Goal: Information Seeking & Learning: Learn about a topic

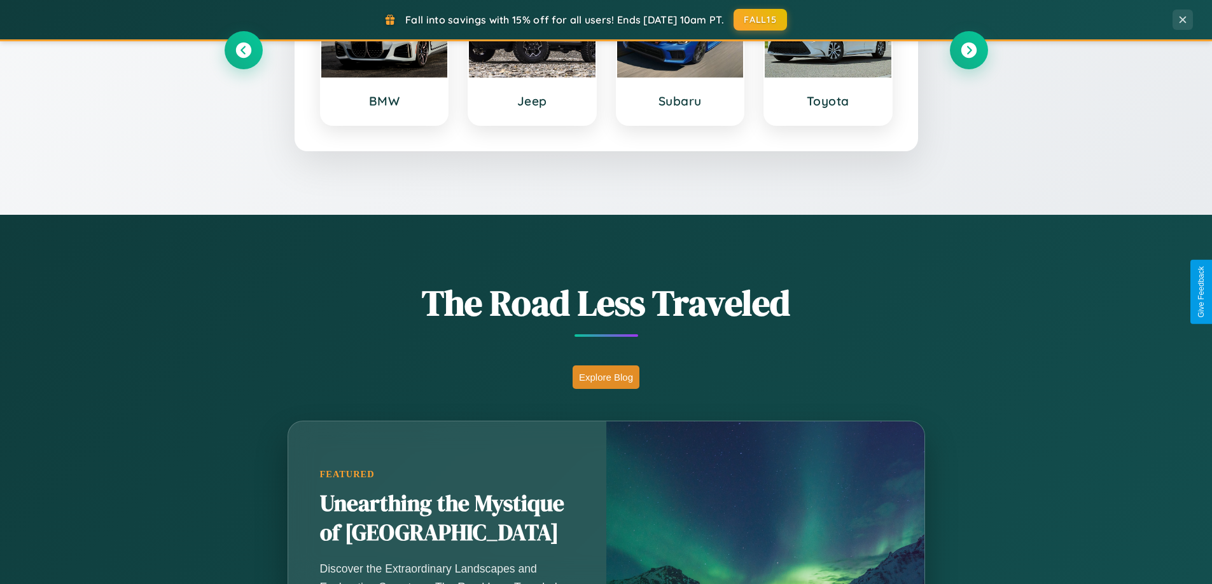
scroll to position [875, 0]
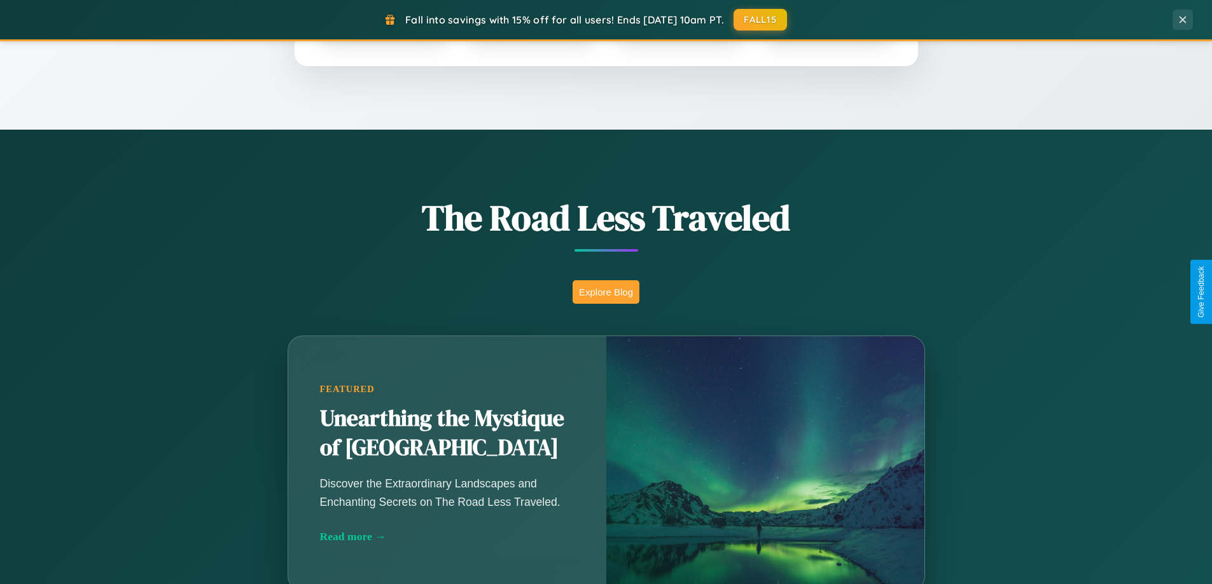
click at [605, 292] on button "Explore Blog" at bounding box center [605, 292] width 67 height 24
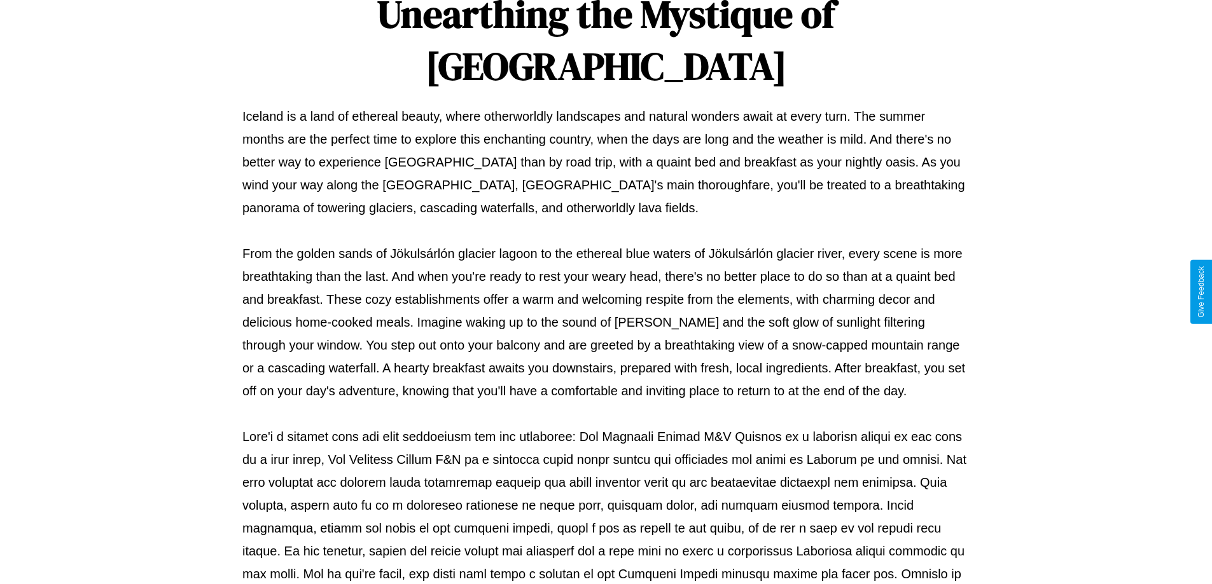
scroll to position [411, 0]
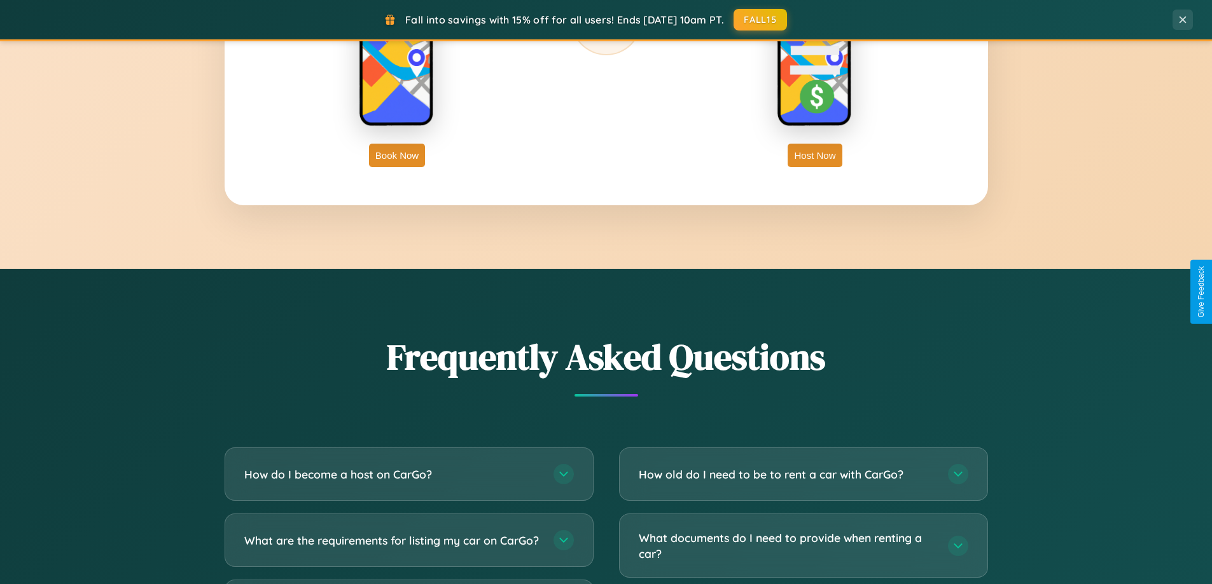
scroll to position [2447, 0]
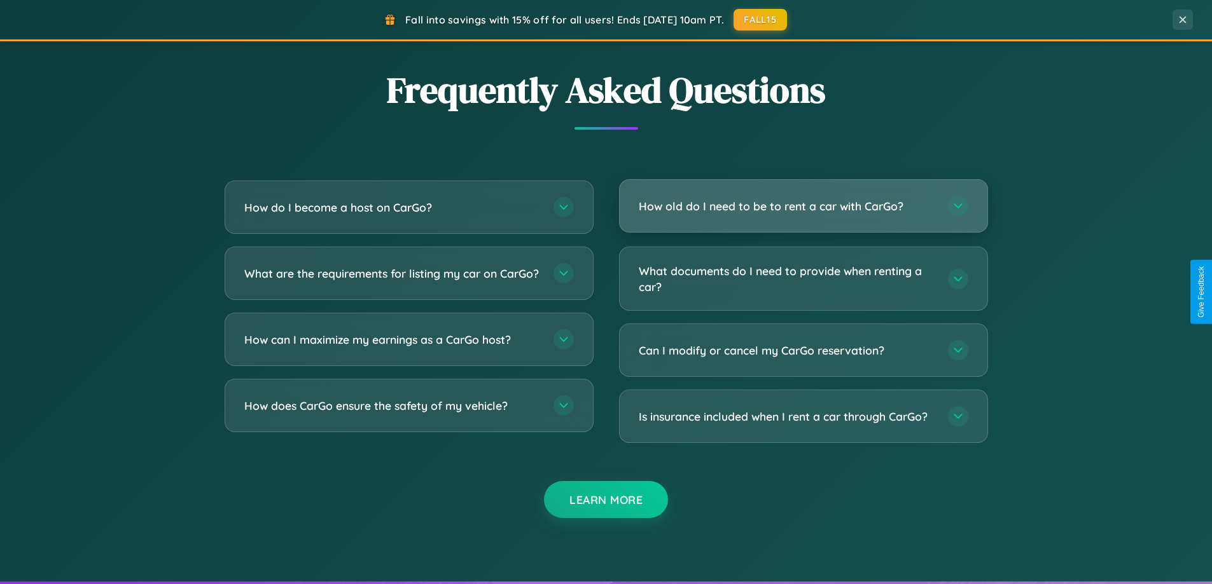
click at [803, 206] on h3 "How old do I need to be to rent a car with CarGo?" at bounding box center [787, 206] width 296 height 16
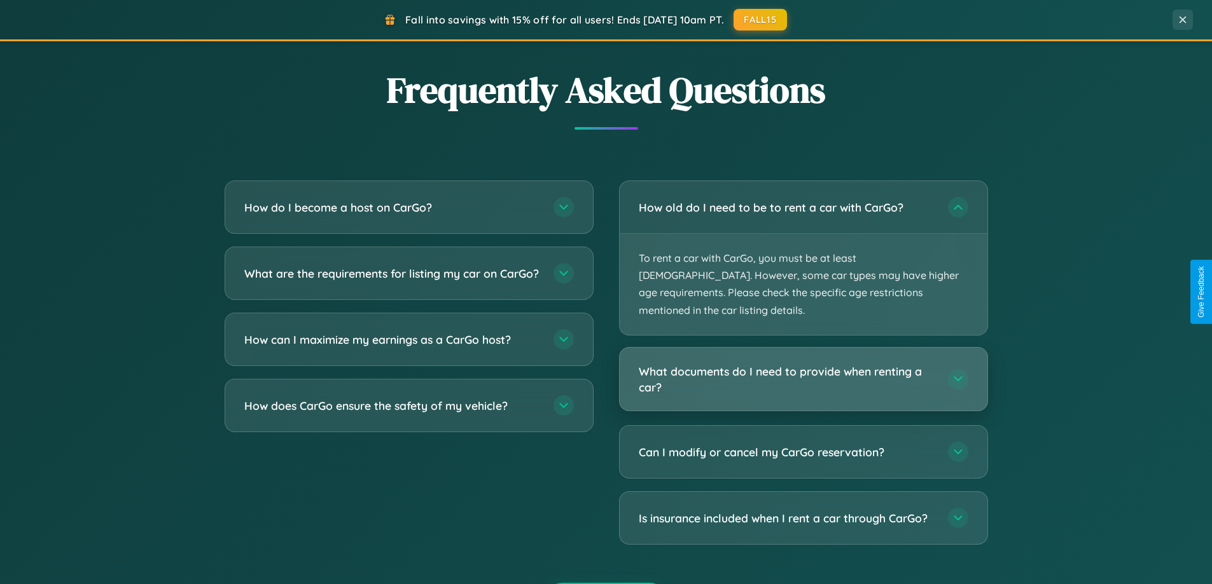
click at [803, 364] on h3 "What documents do I need to provide when renting a car?" at bounding box center [787, 379] width 296 height 31
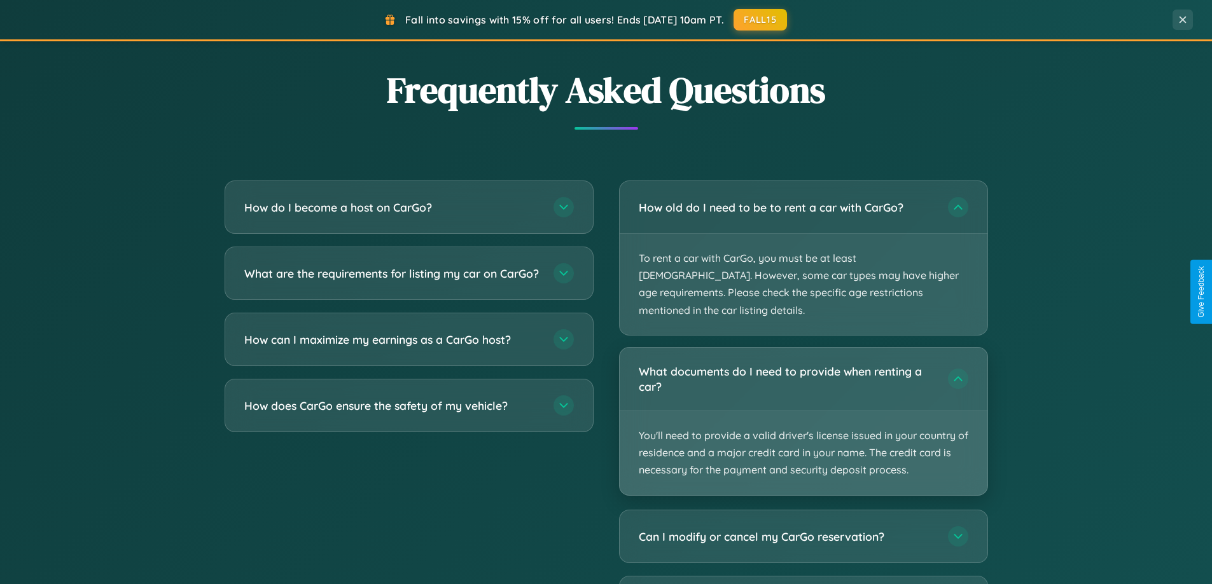
click at [803, 411] on p "You'll need to provide a valid driver's license issued in your country of resid…" at bounding box center [803, 453] width 368 height 84
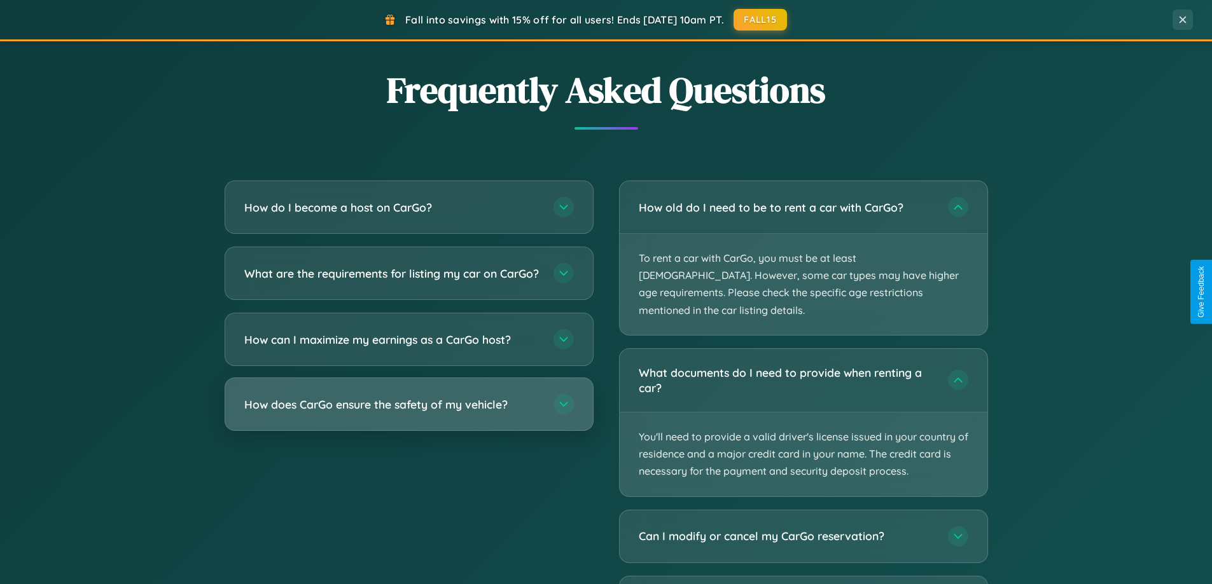
click at [408, 413] on h3 "How does CarGo ensure the safety of my vehicle?" at bounding box center [392, 405] width 296 height 16
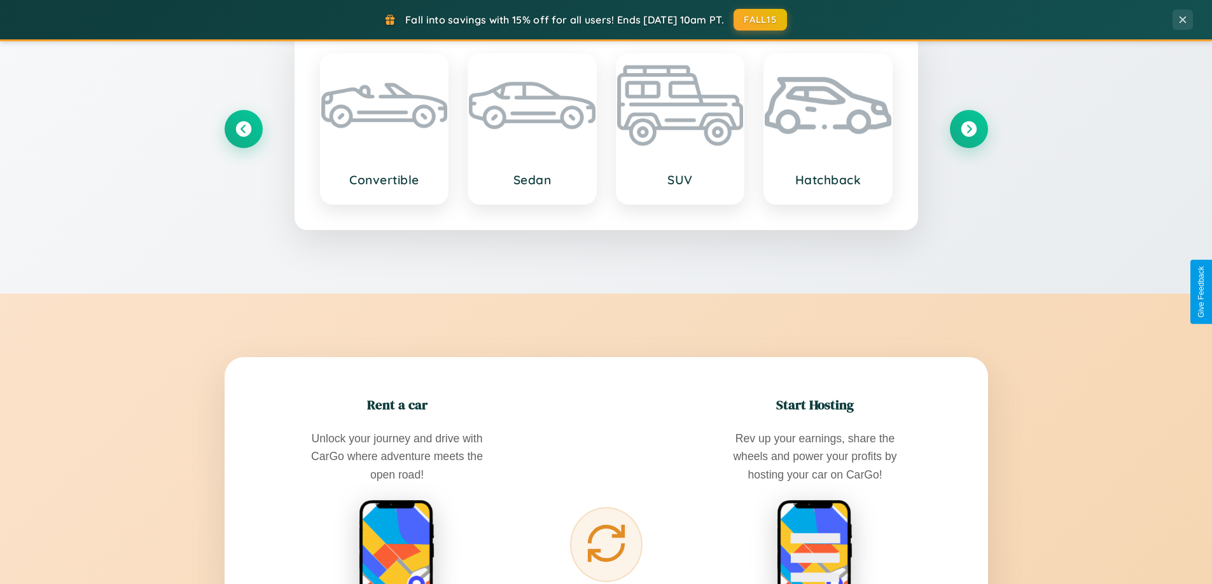
scroll to position [548, 0]
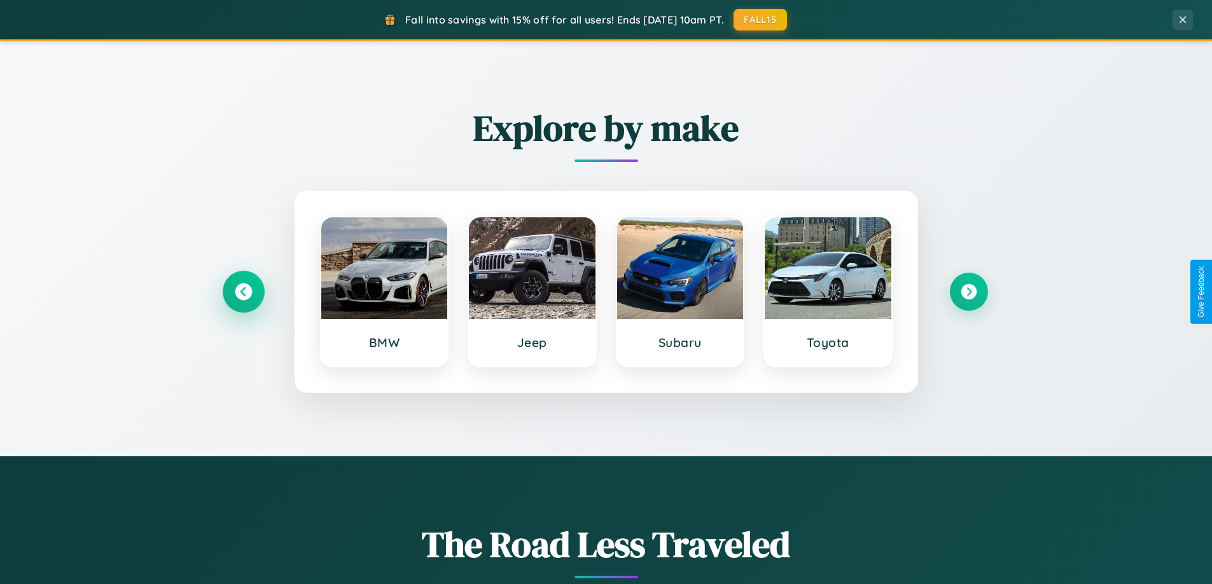
click at [243, 292] on icon at bounding box center [243, 292] width 17 height 17
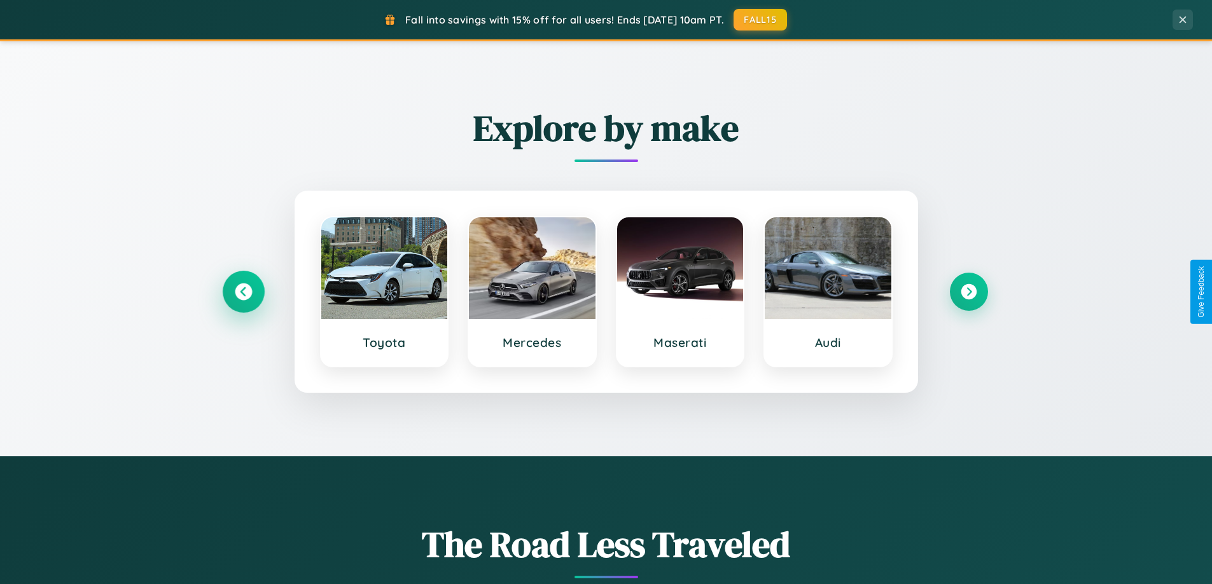
click at [243, 292] on icon at bounding box center [243, 292] width 17 height 17
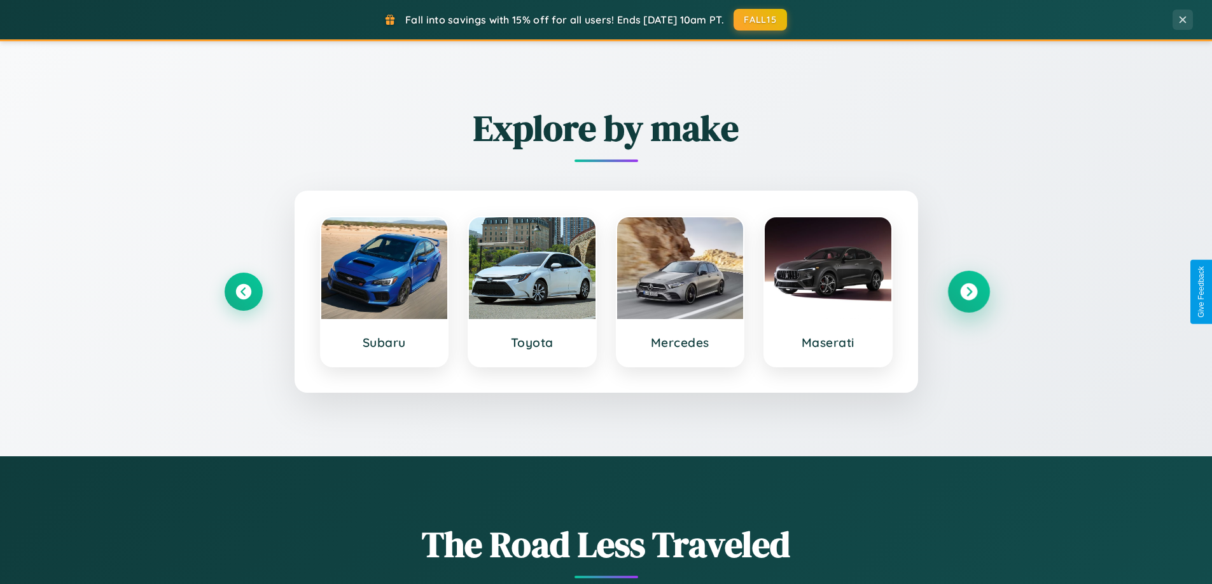
click at [968, 292] on icon at bounding box center [968, 292] width 17 height 17
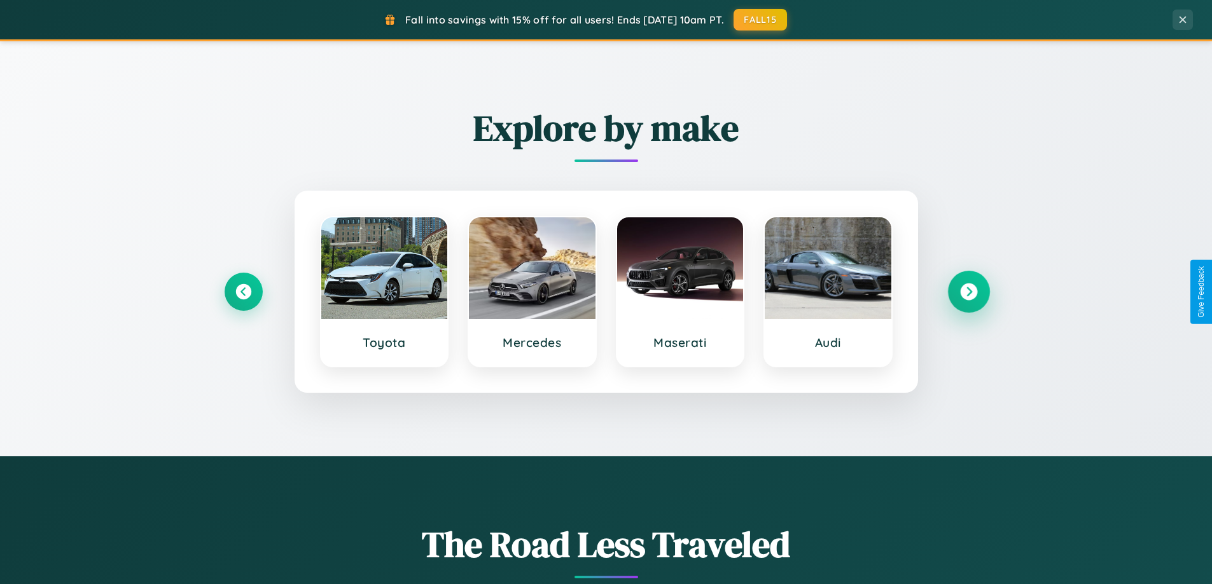
click at [968, 292] on icon at bounding box center [968, 292] width 17 height 17
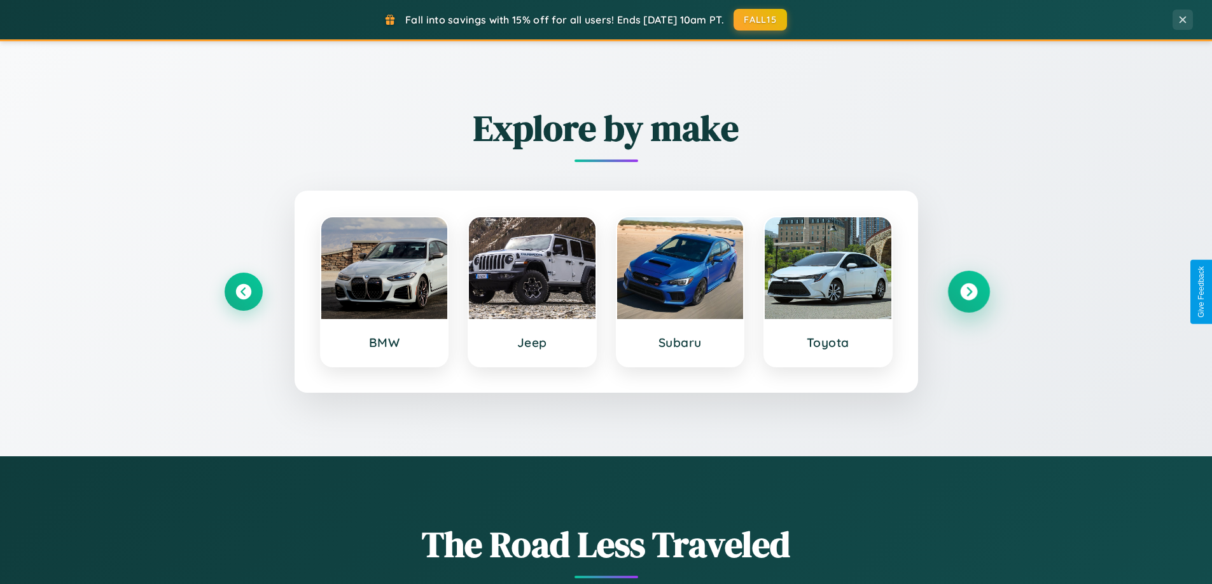
click at [968, 292] on icon at bounding box center [968, 292] width 17 height 17
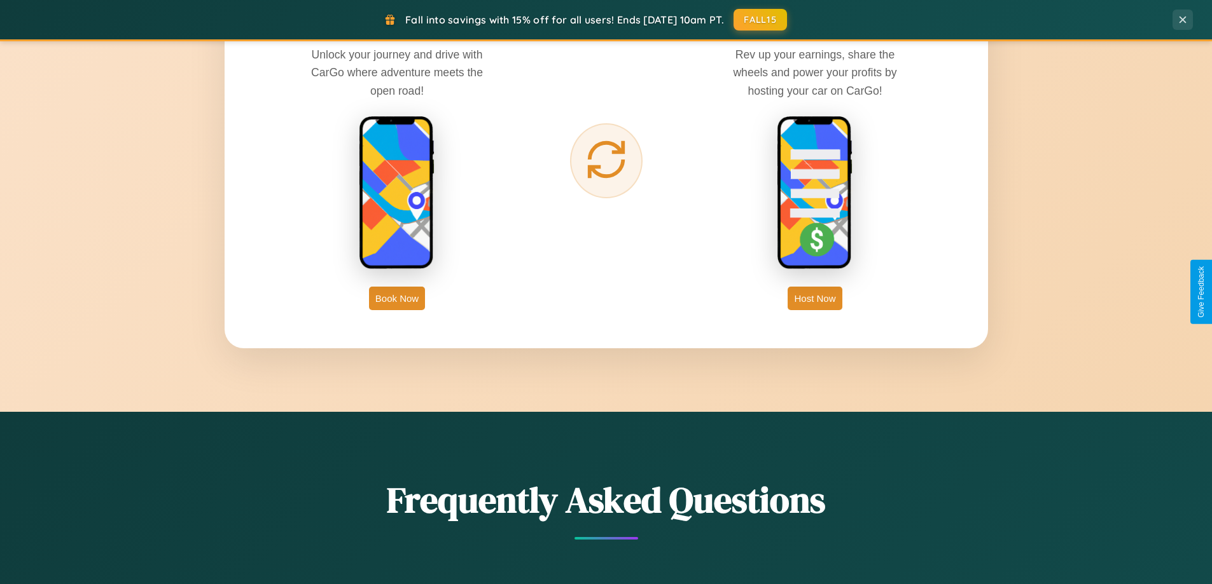
scroll to position [2044, 0]
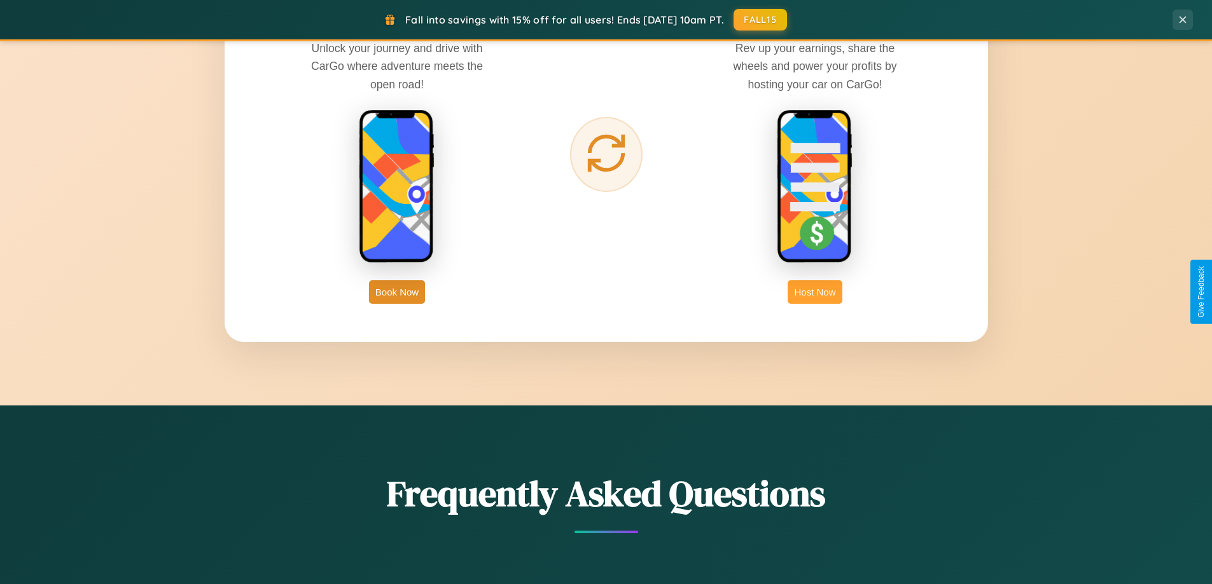
click at [815, 292] on button "Host Now" at bounding box center [814, 292] width 54 height 24
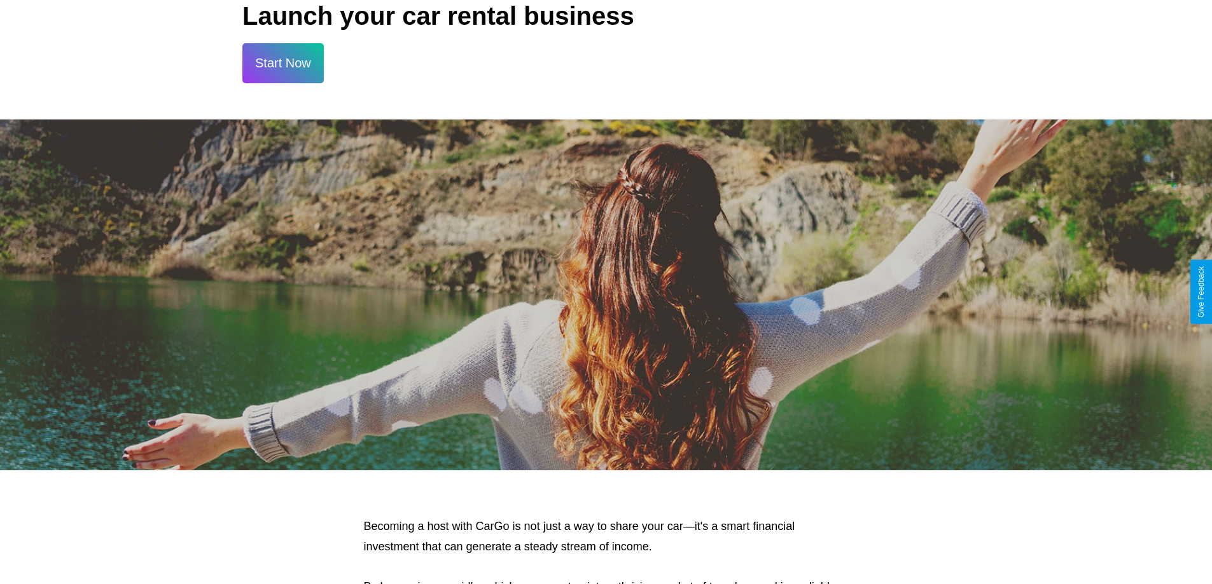
scroll to position [1719, 0]
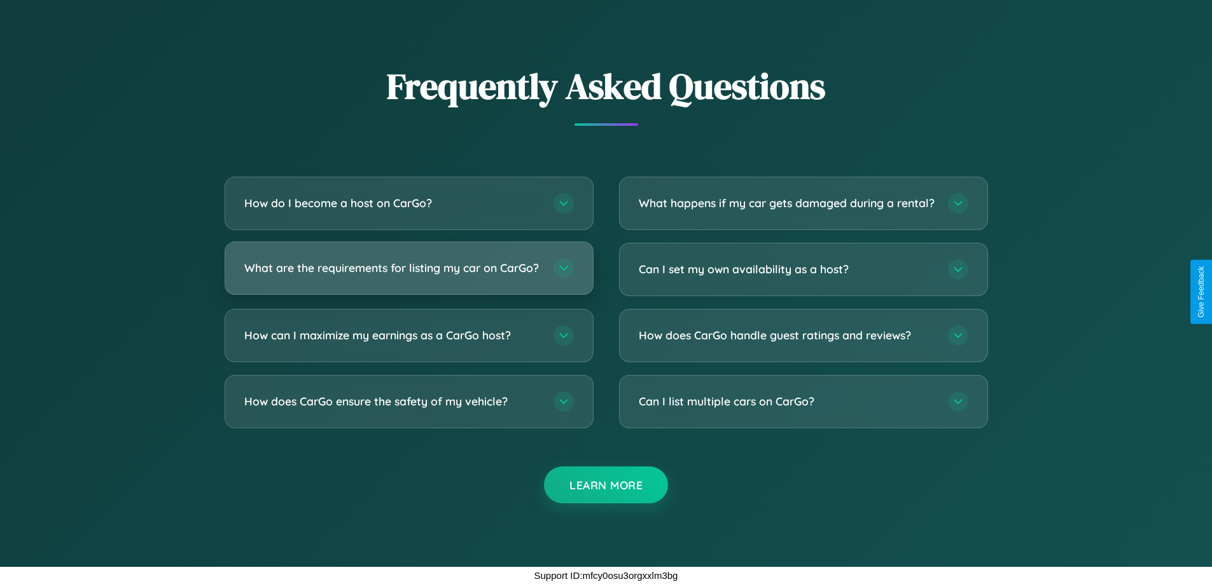
click at [408, 263] on h3 "What are the requirements for listing my car on CarGo?" at bounding box center [392, 268] width 296 height 16
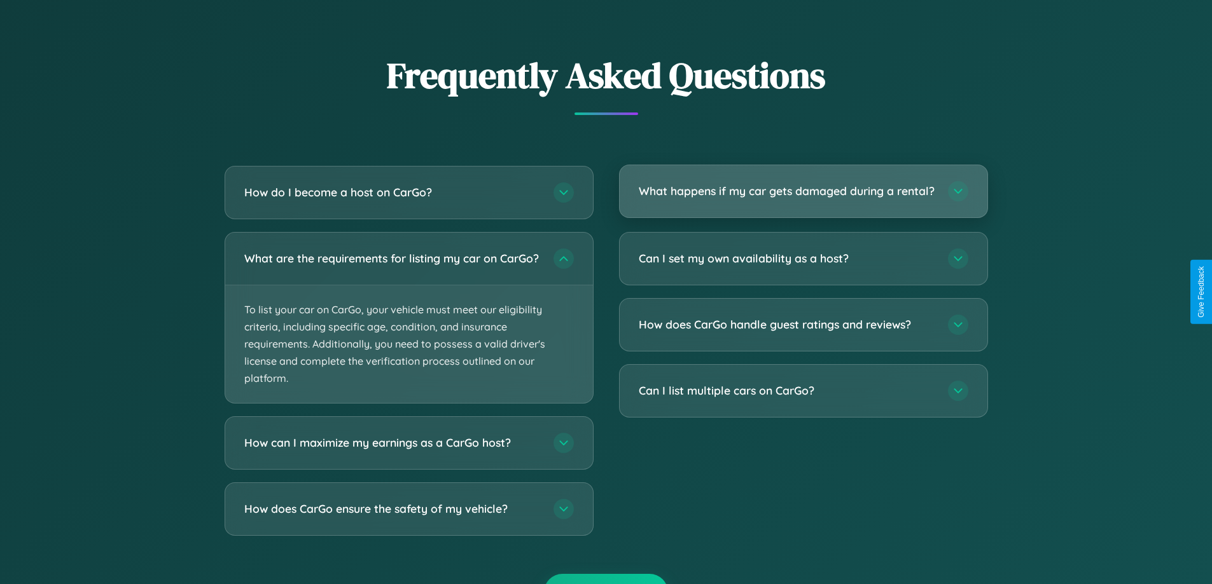
click at [803, 197] on h3 "What happens if my car gets damaged during a rental?" at bounding box center [787, 191] width 296 height 16
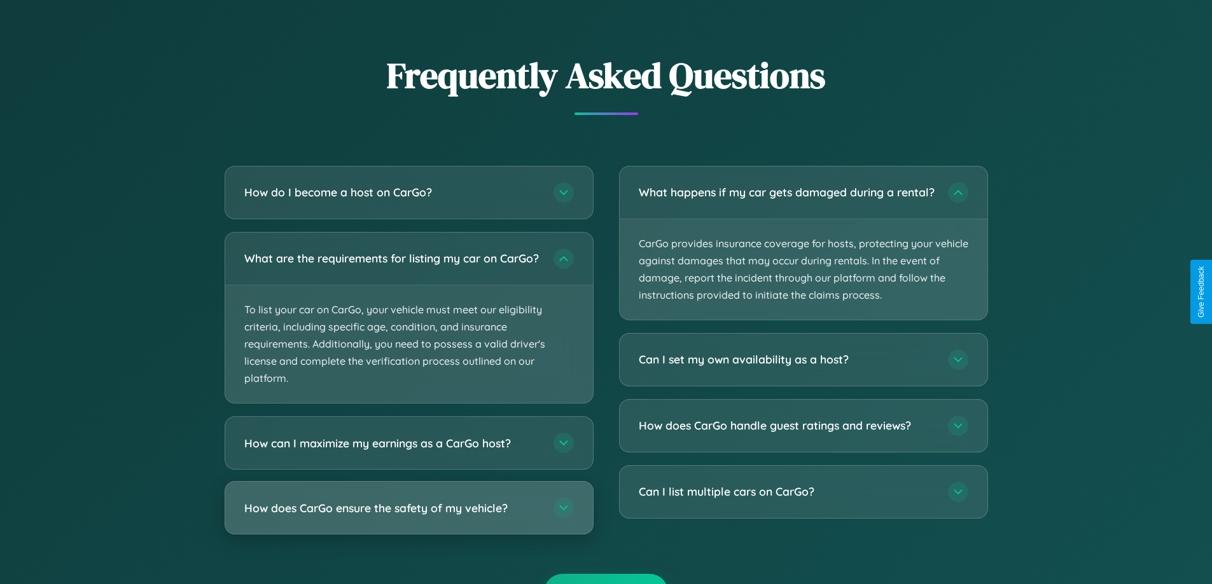
click at [408, 516] on h3 "How does CarGo ensure the safety of my vehicle?" at bounding box center [392, 509] width 296 height 16
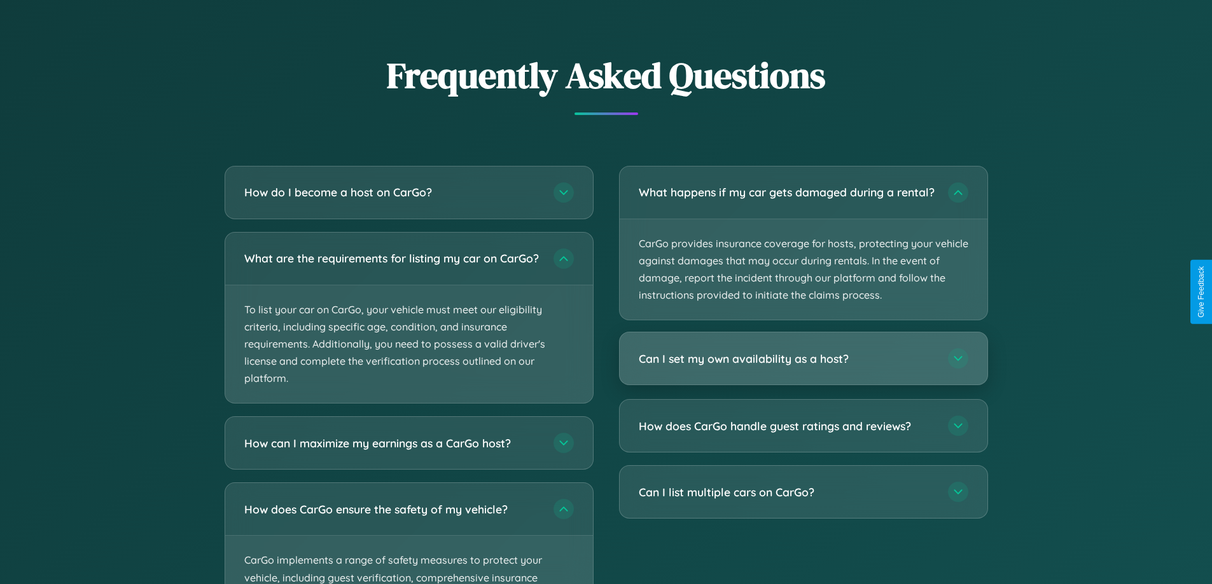
click at [803, 367] on h3 "Can I set my own availability as a host?" at bounding box center [787, 359] width 296 height 16
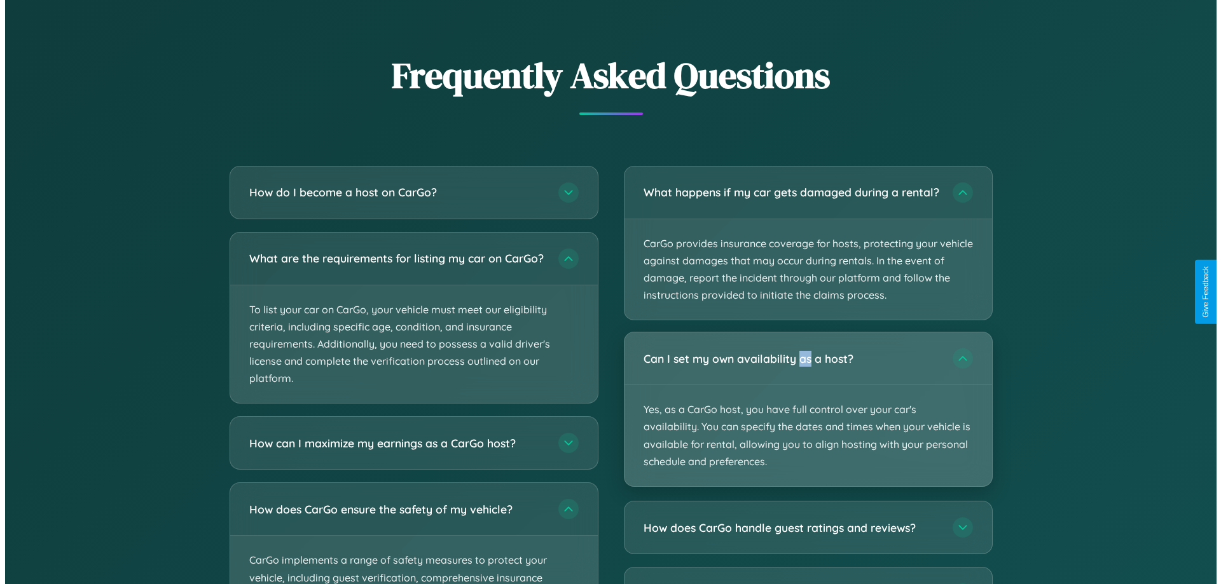
scroll to position [614, 0]
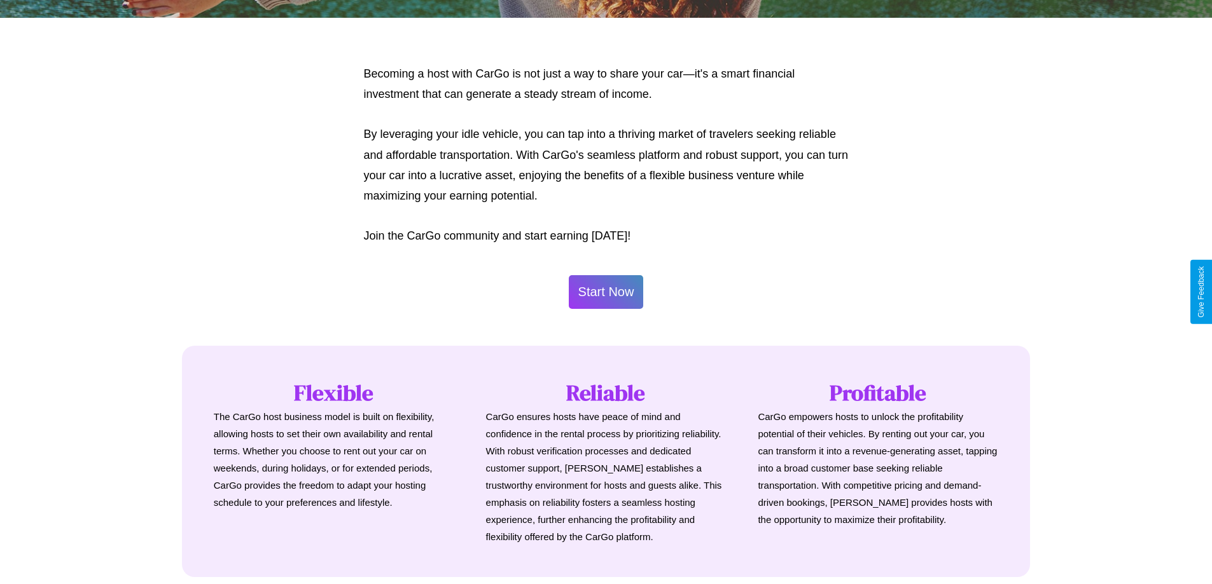
click at [605, 292] on button "Start Now" at bounding box center [606, 292] width 75 height 34
